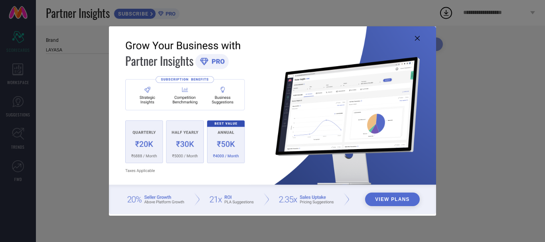
type input "All"
click at [417, 37] on icon at bounding box center [417, 38] width 5 height 5
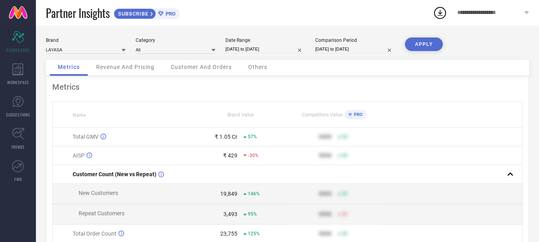
select select "7"
select select "2025"
select select "8"
select select "2025"
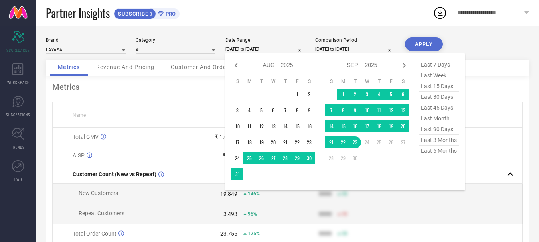
click at [282, 47] on input "[DATE] to [DATE]" at bounding box center [265, 49] width 80 height 8
click at [341, 92] on td "1" at bounding box center [343, 95] width 12 height 12
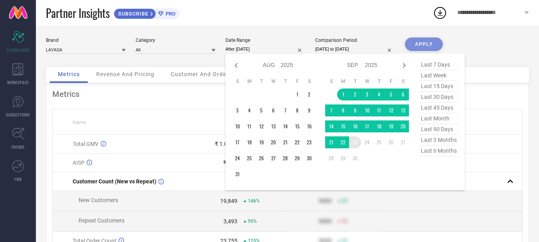
type input "[DATE] to [DATE]"
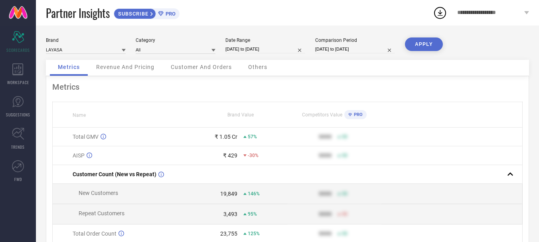
click at [419, 44] on button "APPLY" at bounding box center [424, 45] width 38 height 14
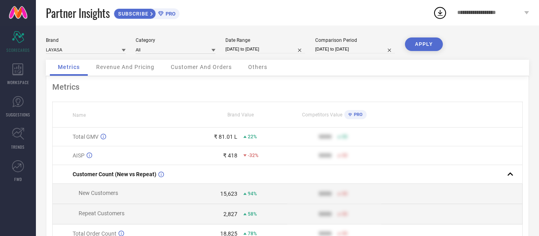
click at [344, 49] on input "[DATE] to [DATE]" at bounding box center [355, 49] width 80 height 8
select select "7"
select select "2024"
select select "8"
select select "2024"
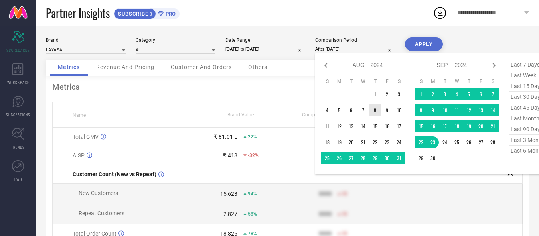
click at [375, 111] on td "8" at bounding box center [375, 111] width 12 height 12
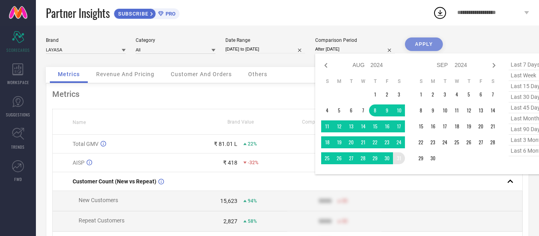
type input "[DATE] to [DATE]"
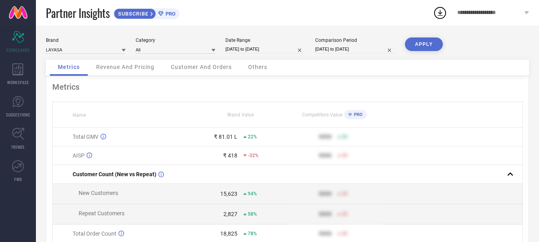
click at [419, 43] on button "APPLY" at bounding box center [424, 45] width 38 height 14
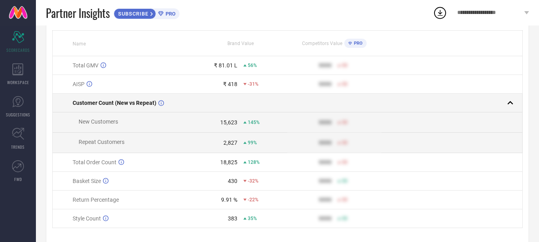
scroll to position [94, 0]
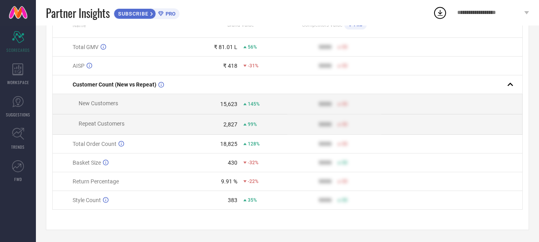
click at [251, 180] on span "-22%" at bounding box center [253, 182] width 11 height 6
click at [252, 180] on span "-22%" at bounding box center [253, 182] width 11 height 6
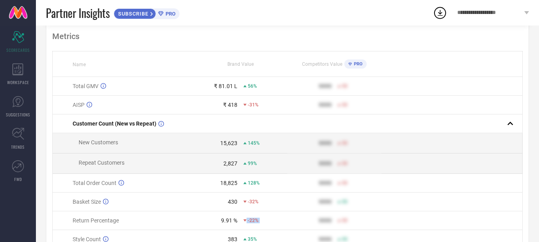
scroll to position [0, 0]
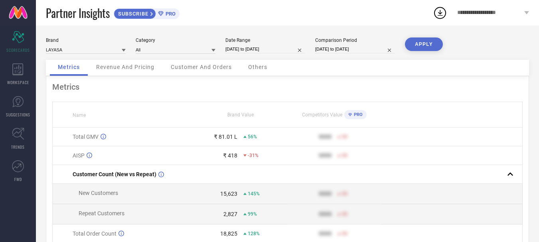
click at [280, 51] on input "[DATE] to [DATE]" at bounding box center [265, 49] width 80 height 8
select select "8"
select select "2025"
select select "9"
select select "2025"
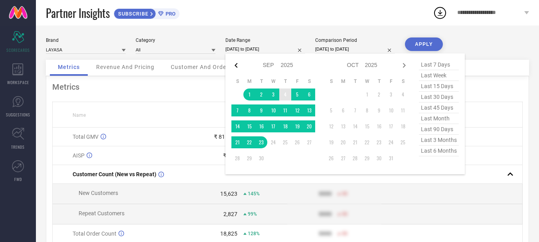
click at [234, 64] on icon at bounding box center [236, 66] width 10 height 10
select select "7"
select select "2025"
select select "8"
select select "2025"
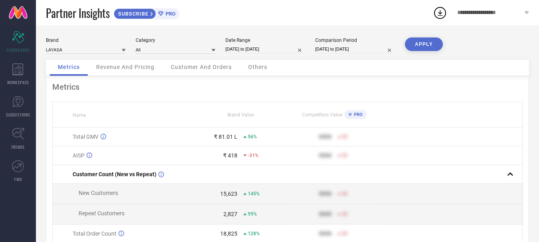
click at [283, 22] on div "Partner Insights SUBSCRIBE PRO" at bounding box center [239, 13] width 387 height 26
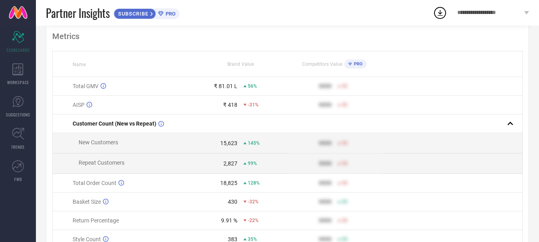
scroll to position [80, 0]
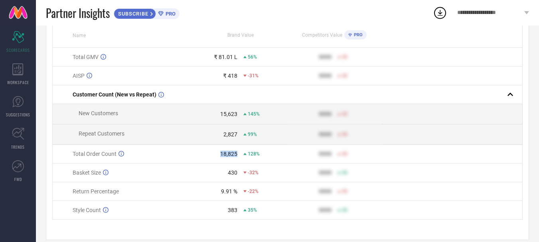
drag, startPoint x: 222, startPoint y: 157, endPoint x: 239, endPoint y: 156, distance: 17.6
click at [240, 157] on div "18,825 128%" at bounding box center [240, 154] width 93 height 6
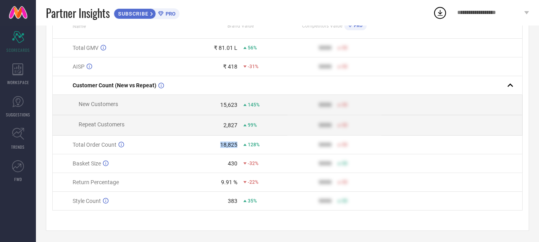
scroll to position [94, 0]
drag, startPoint x: 249, startPoint y: 142, endPoint x: 261, endPoint y: 142, distance: 12.0
click at [261, 142] on div "128%" at bounding box center [265, 144] width 44 height 6
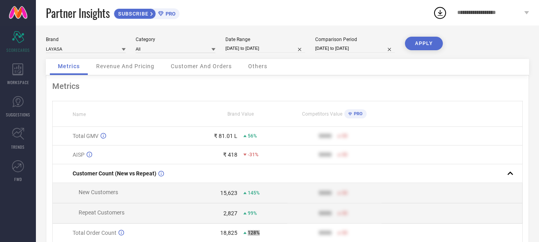
scroll to position [0, 0]
select select "7"
select select "2024"
select select "8"
select select "2024"
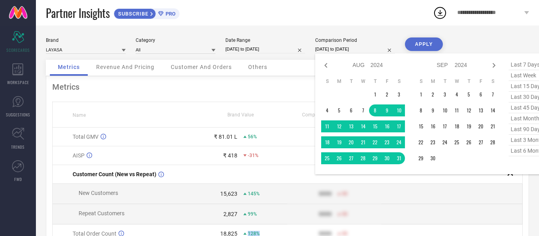
click at [343, 50] on input "[DATE] to [DATE]" at bounding box center [355, 49] width 80 height 8
click at [376, 93] on td "1" at bounding box center [375, 95] width 12 height 12
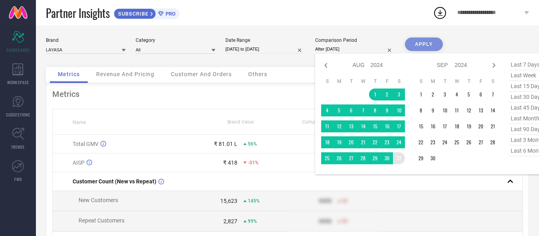
type input "[DATE] to [DATE]"
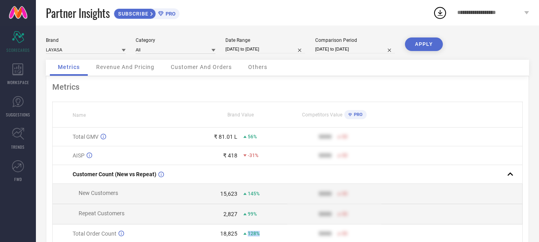
click at [422, 44] on button "APPLY" at bounding box center [424, 45] width 38 height 14
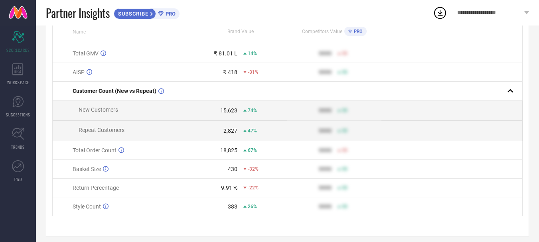
scroll to position [94, 0]
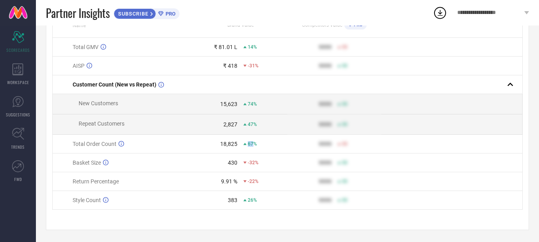
click at [255, 143] on span "67%" at bounding box center [252, 144] width 9 height 6
click at [257, 142] on div "67%" at bounding box center [265, 144] width 44 height 6
click at [248, 141] on span "67%" at bounding box center [252, 144] width 9 height 6
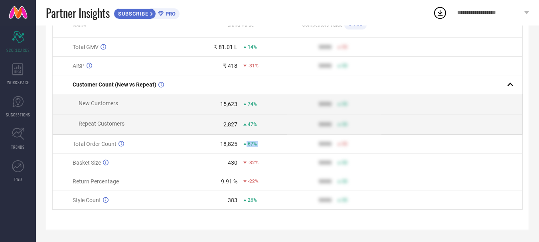
click at [247, 141] on div "67%" at bounding box center [250, 144] width 14 height 6
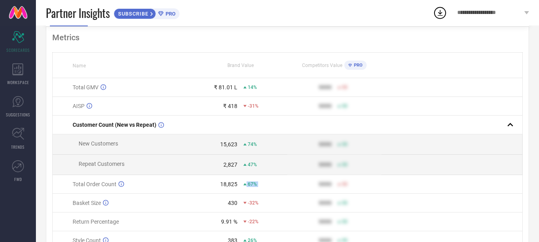
scroll to position [0, 0]
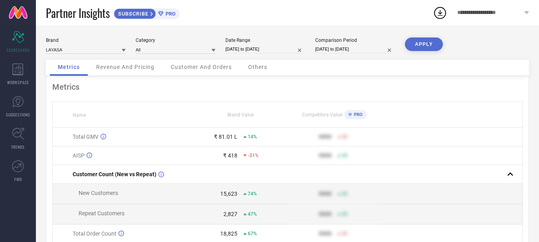
click at [130, 73] on div "Revenue And Pricing" at bounding box center [125, 68] width 74 height 16
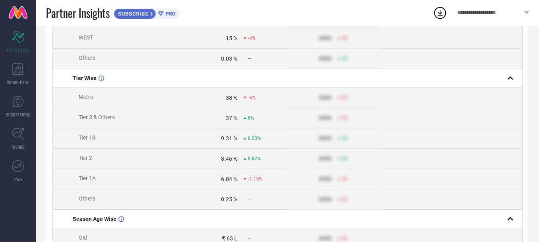
scroll to position [285, 0]
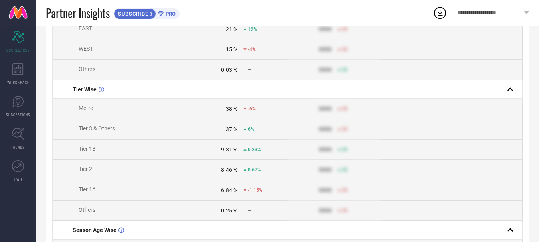
click at [247, 132] on div "6%" at bounding box center [248, 130] width 11 height 6
click at [248, 132] on div "6%" at bounding box center [248, 130] width 11 height 6
click at [248, 132] on span "6%" at bounding box center [251, 130] width 6 height 6
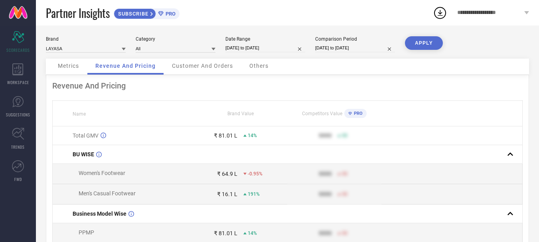
scroll to position [0, 0]
click at [200, 68] on span "Customer And Orders" at bounding box center [202, 67] width 61 height 6
